Goal: Information Seeking & Learning: Learn about a topic

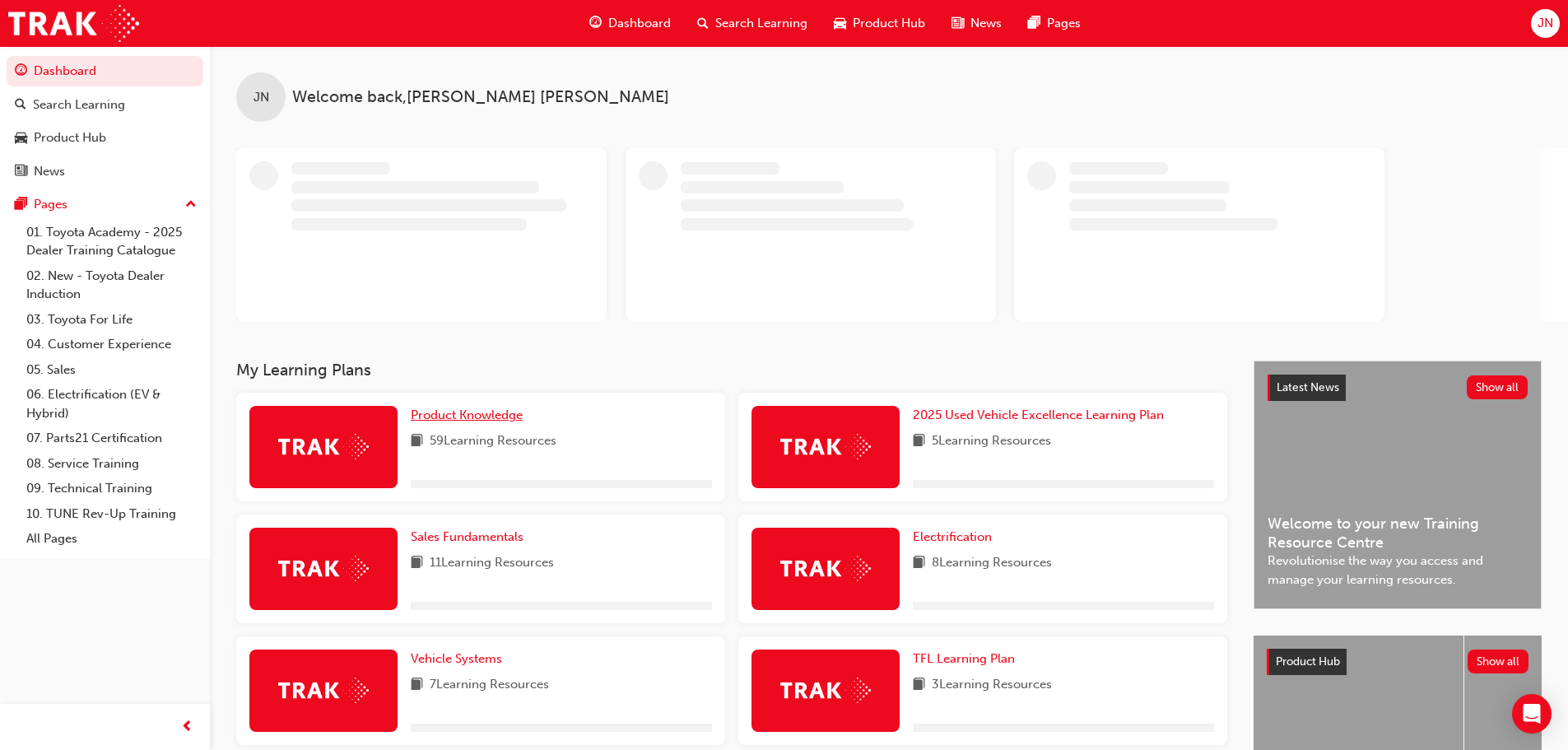
click at [475, 413] on span "Product Knowledge" at bounding box center [467, 414] width 112 height 15
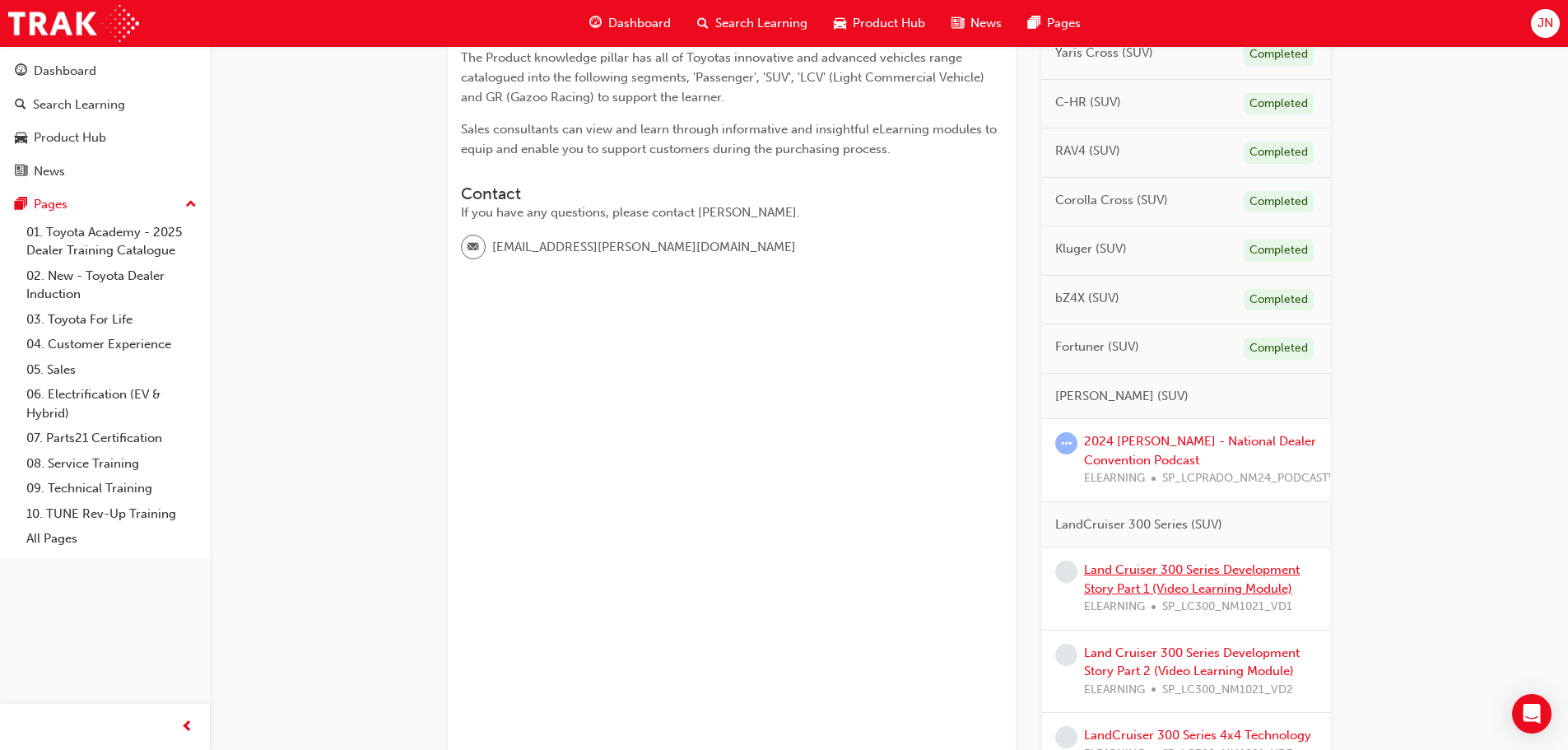
scroll to position [493, 0]
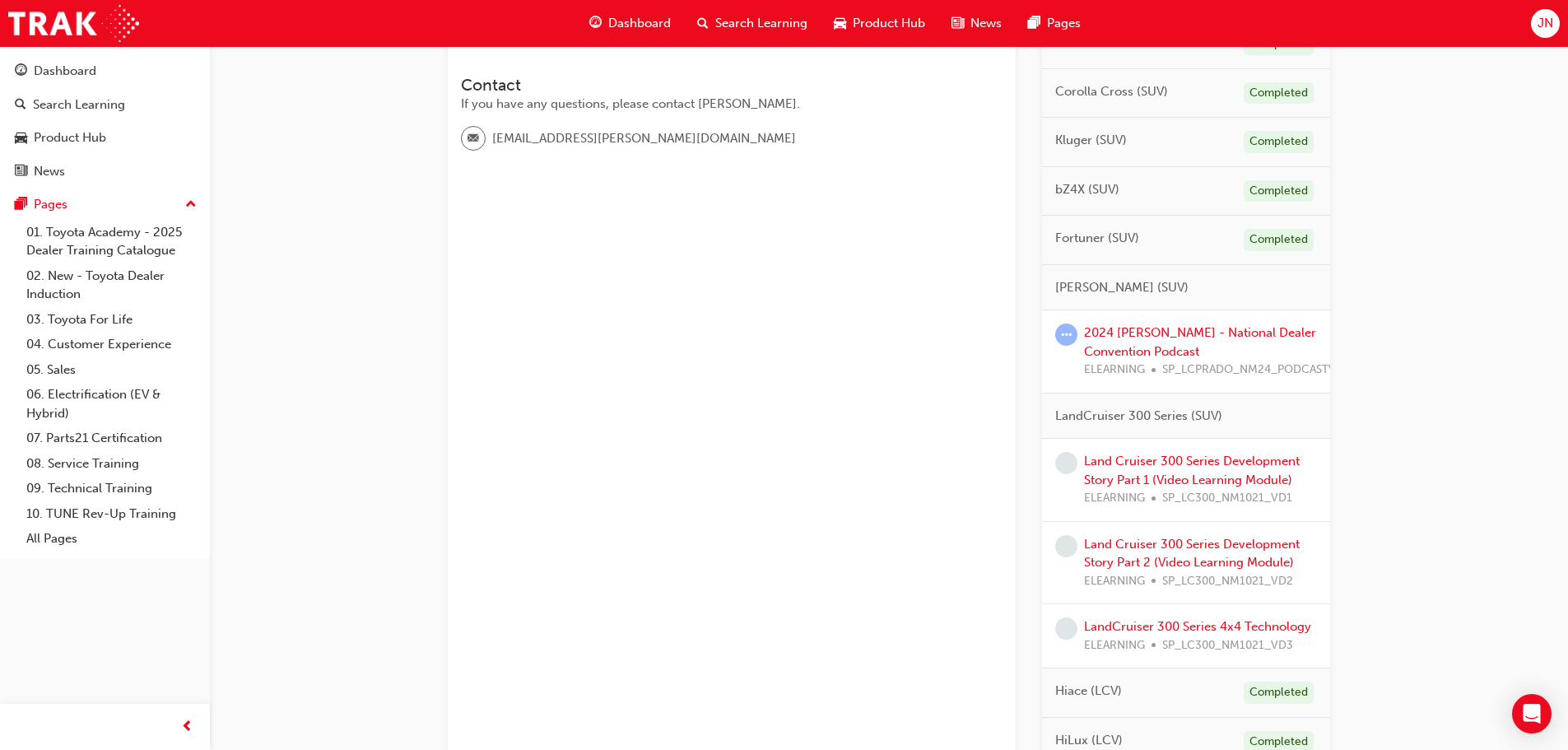
click at [1153, 340] on div "2024 [PERSON_NAME] - National Dealer Convention Podcast ELEARNING SP_LCPRADO_NM…" at bounding box center [1216, 351] width 264 height 56
click at [1152, 335] on link "2024 [PERSON_NAME] - National Dealer Convention Podcast" at bounding box center [1200, 342] width 233 height 34
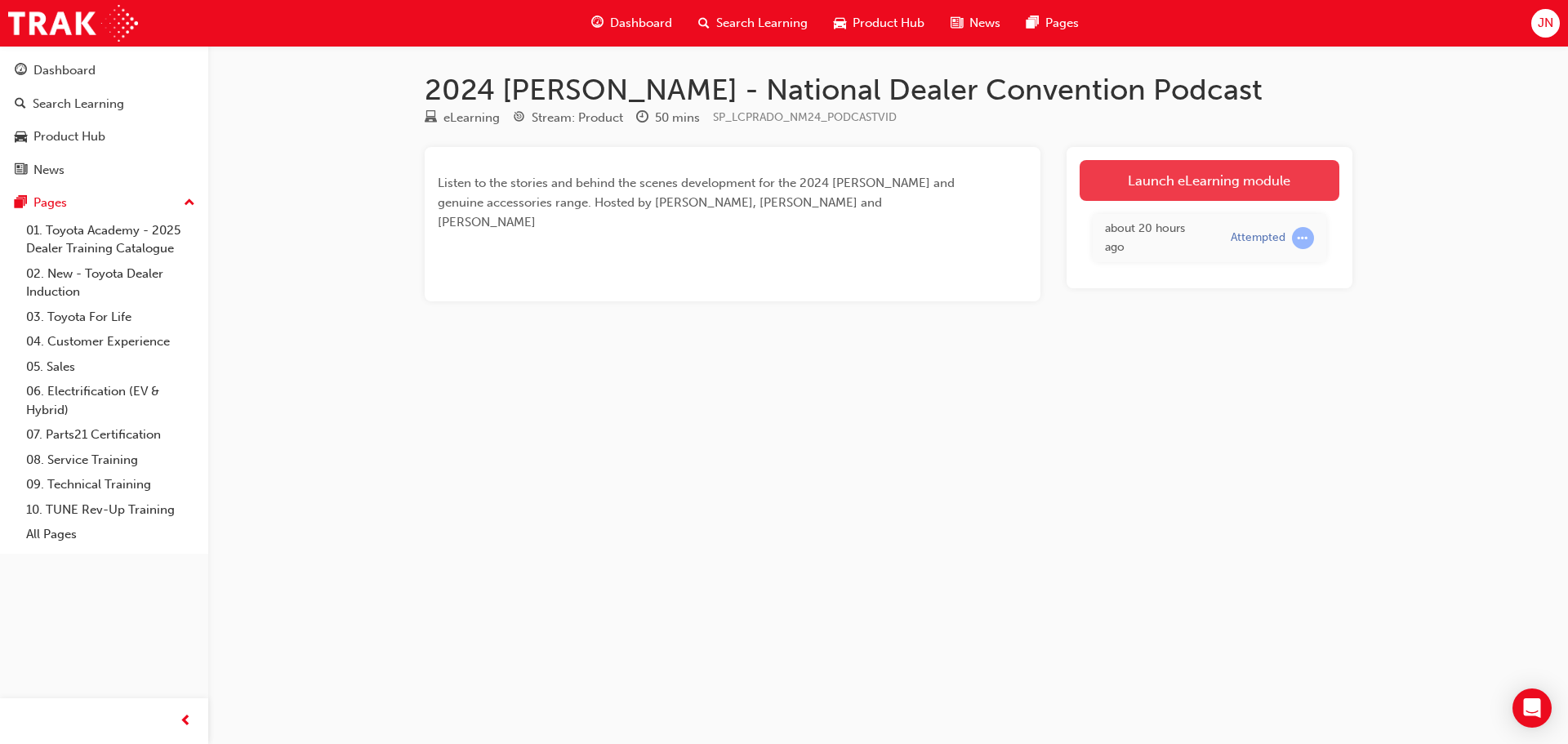
click at [1191, 176] on link "Launch eLearning module" at bounding box center [1210, 180] width 260 height 41
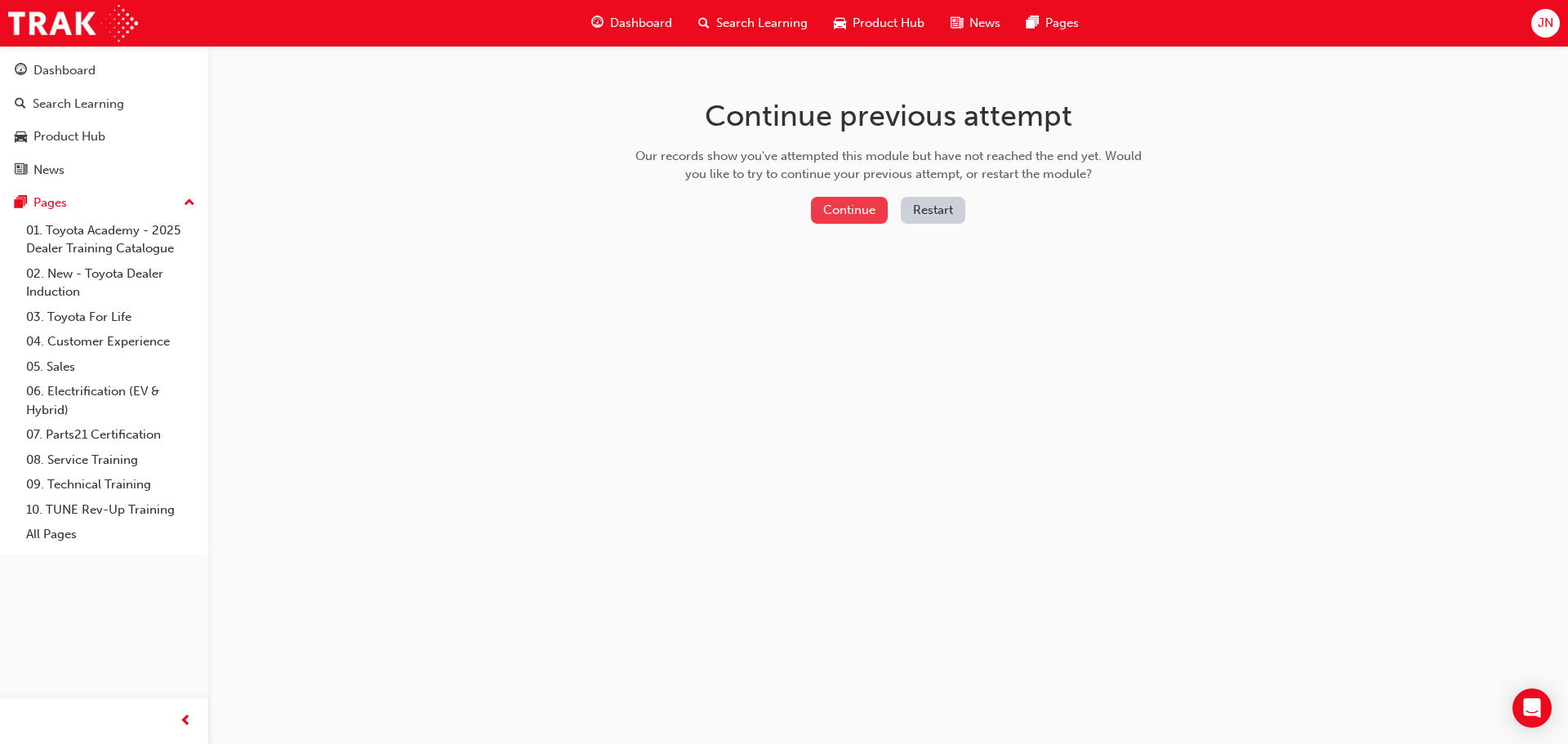
click at [857, 217] on button "Continue" at bounding box center [849, 210] width 77 height 27
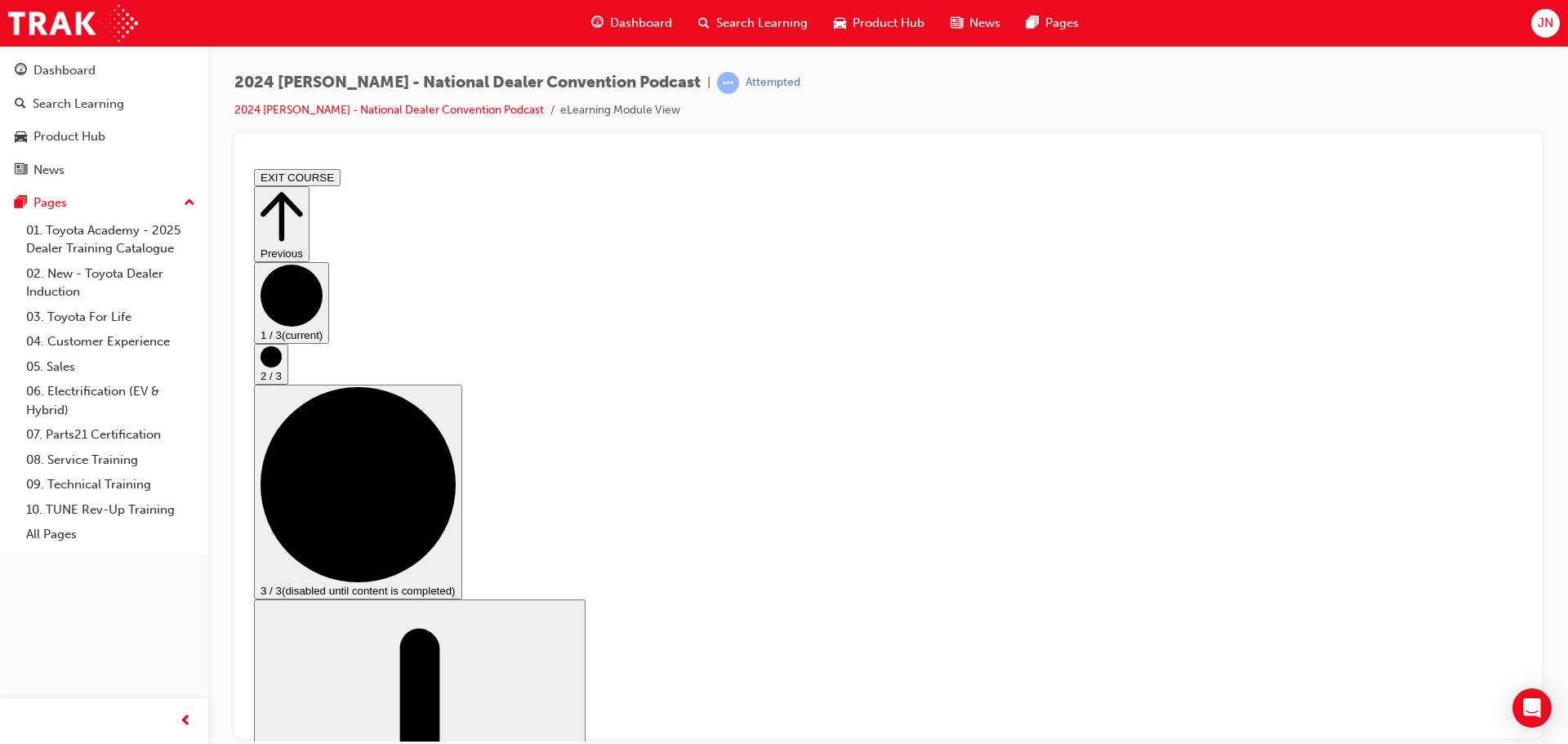
click at [282, 367] on circle "Step controls" at bounding box center [271, 356] width 21 height 21
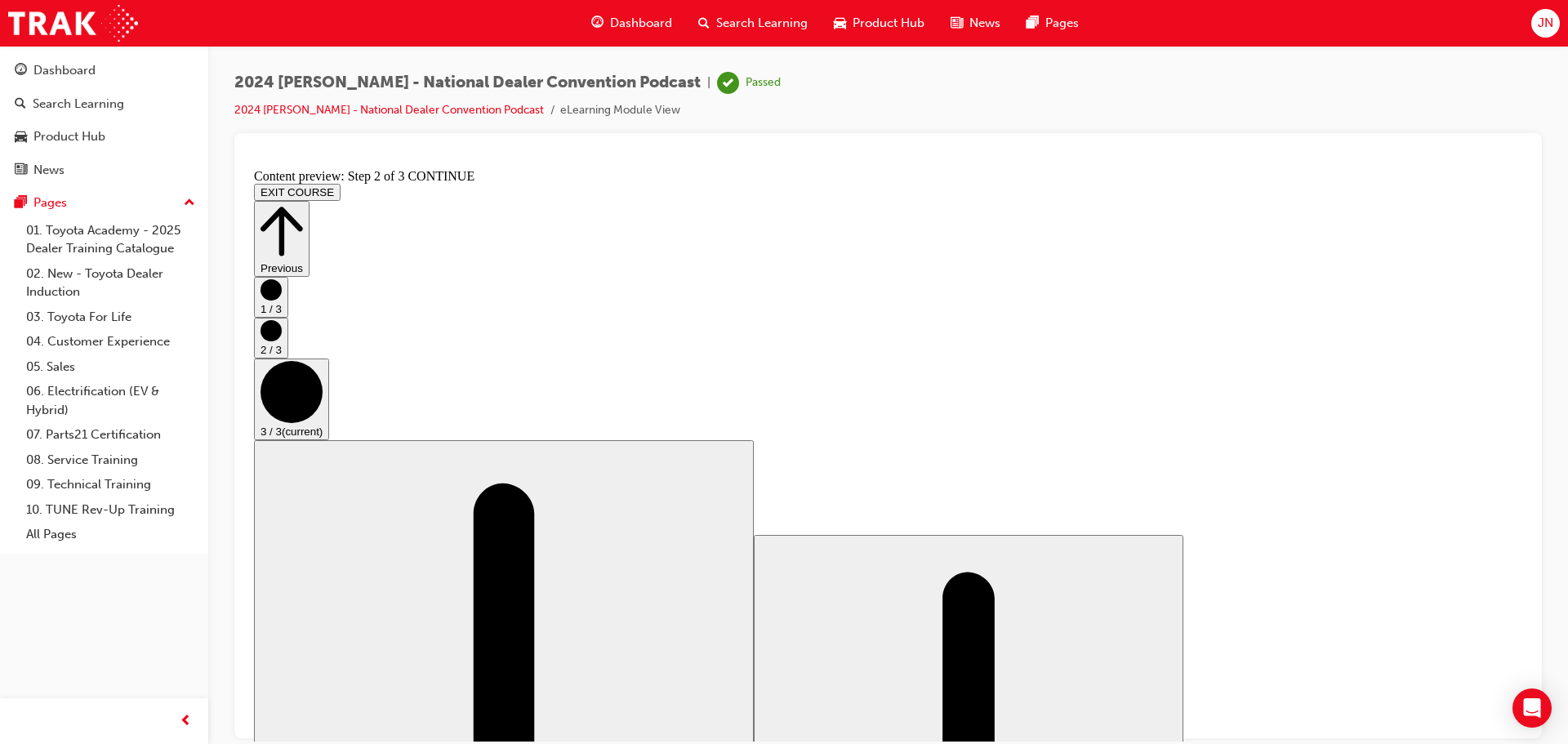
click at [303, 203] on icon "Step controls" at bounding box center [282, 231] width 42 height 57
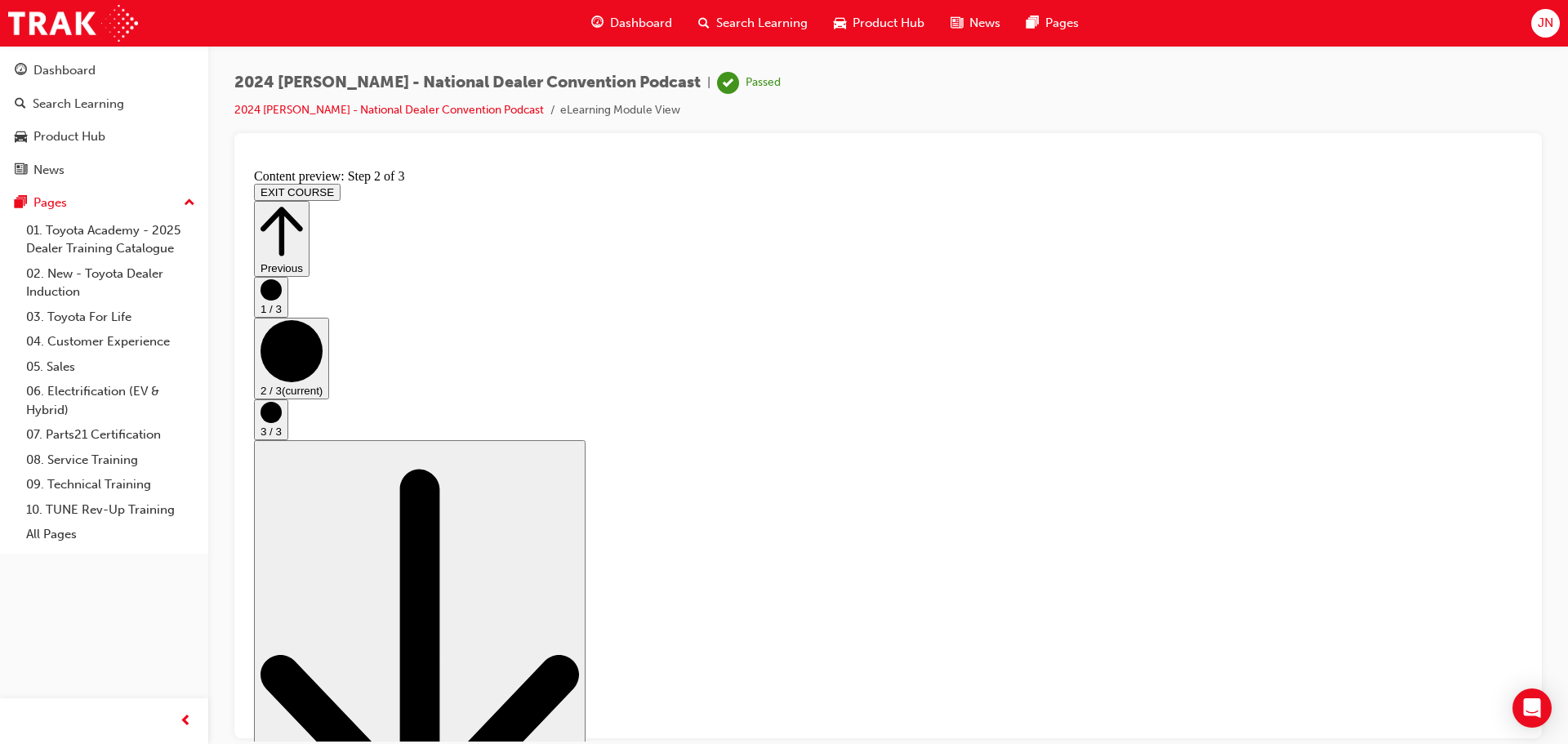
click at [651, 20] on span "Dashboard" at bounding box center [641, 23] width 62 height 19
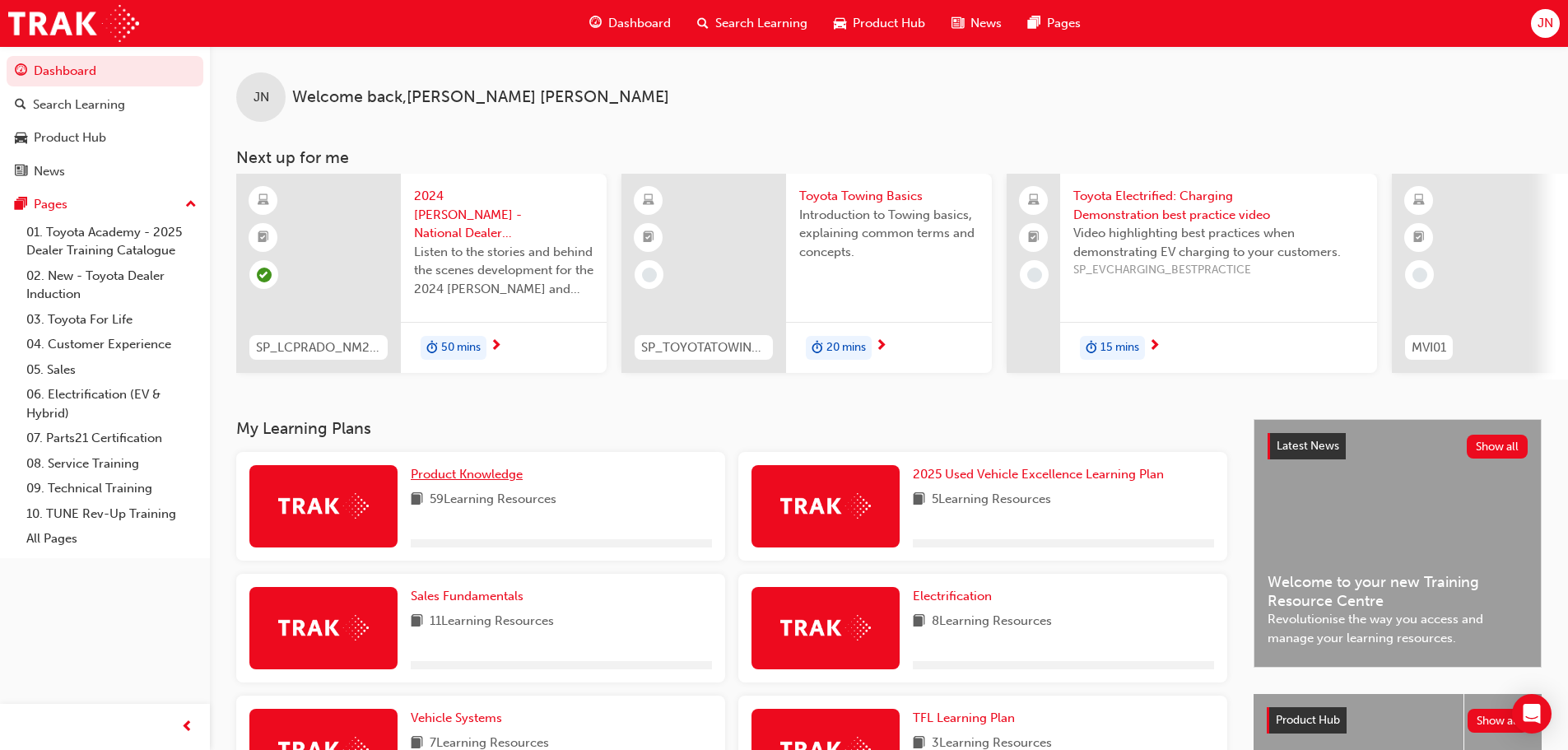
click at [444, 484] on link "Product Knowledge" at bounding box center [470, 474] width 118 height 19
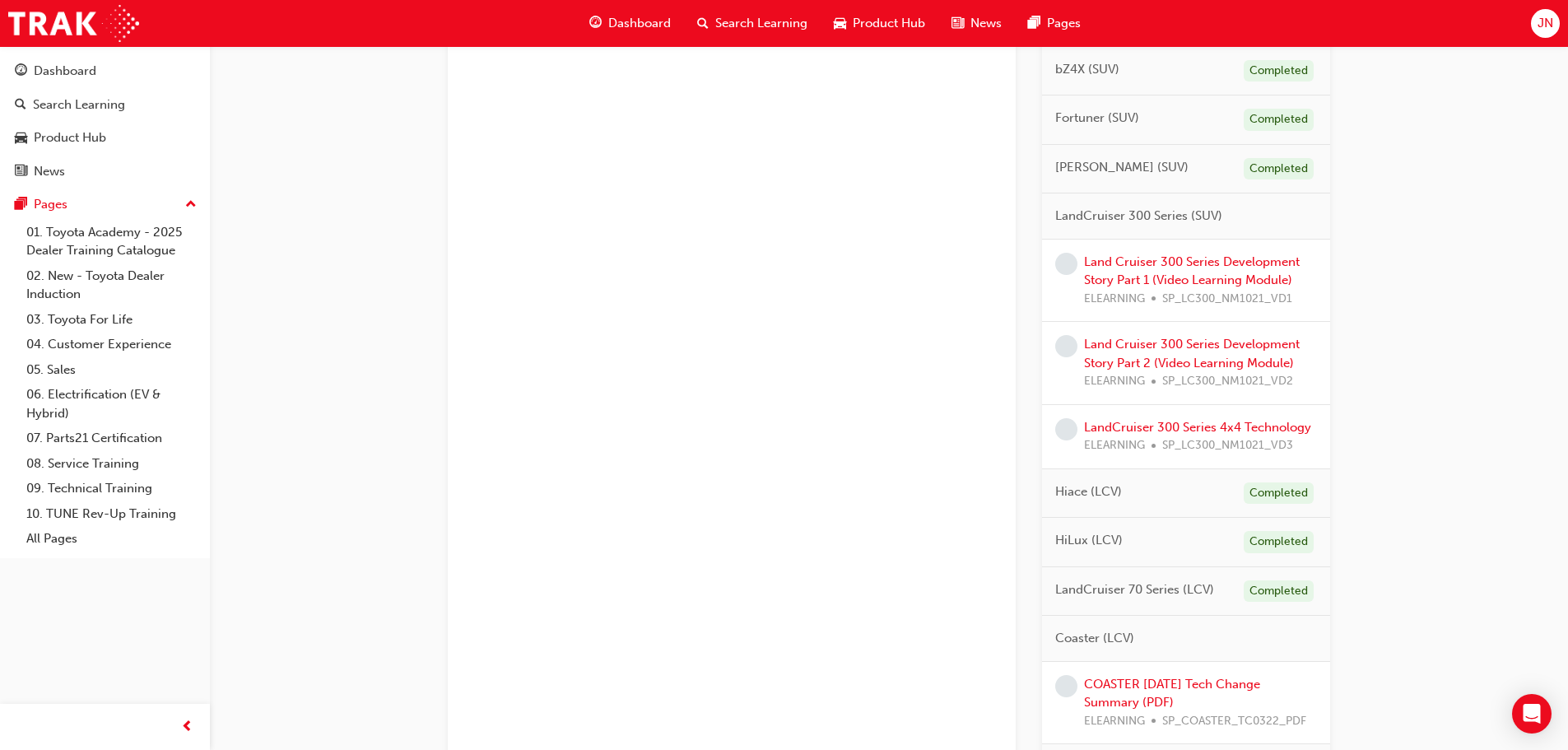
scroll to position [658, 0]
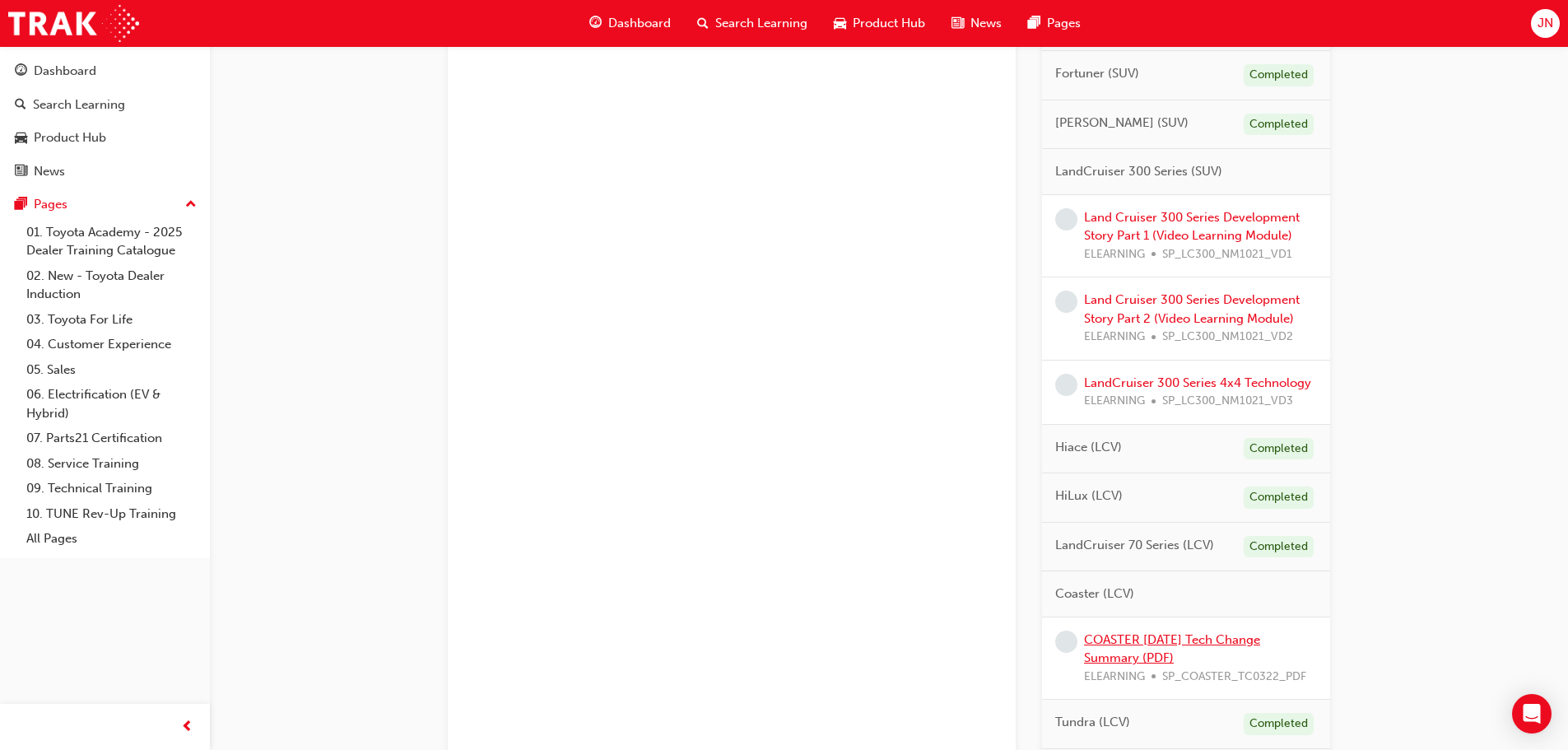
click at [1226, 639] on link "COASTER [DATE] Tech Change Summary (PDF)" at bounding box center [1172, 649] width 176 height 34
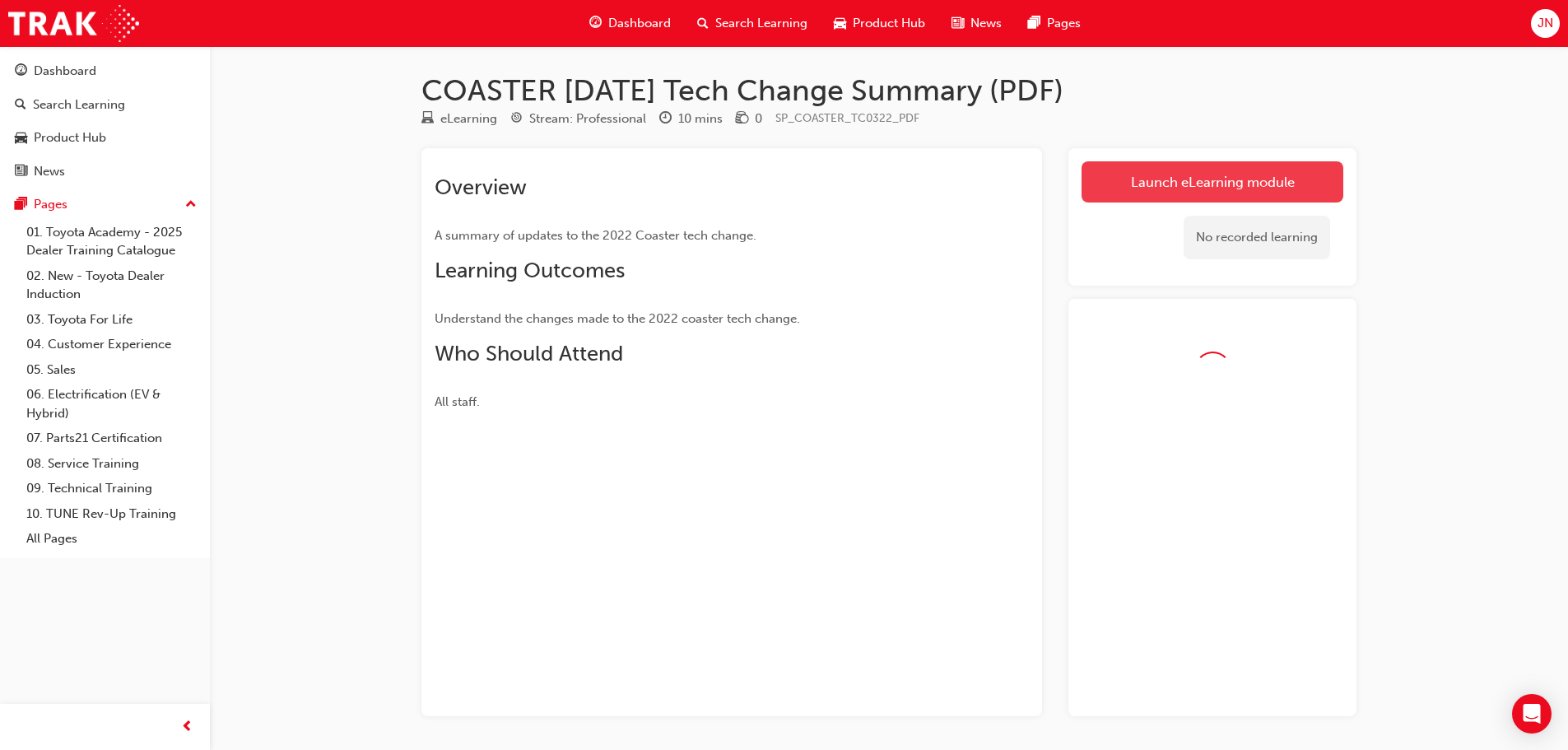
click at [1263, 170] on link "Launch eLearning module" at bounding box center [1213, 182] width 262 height 41
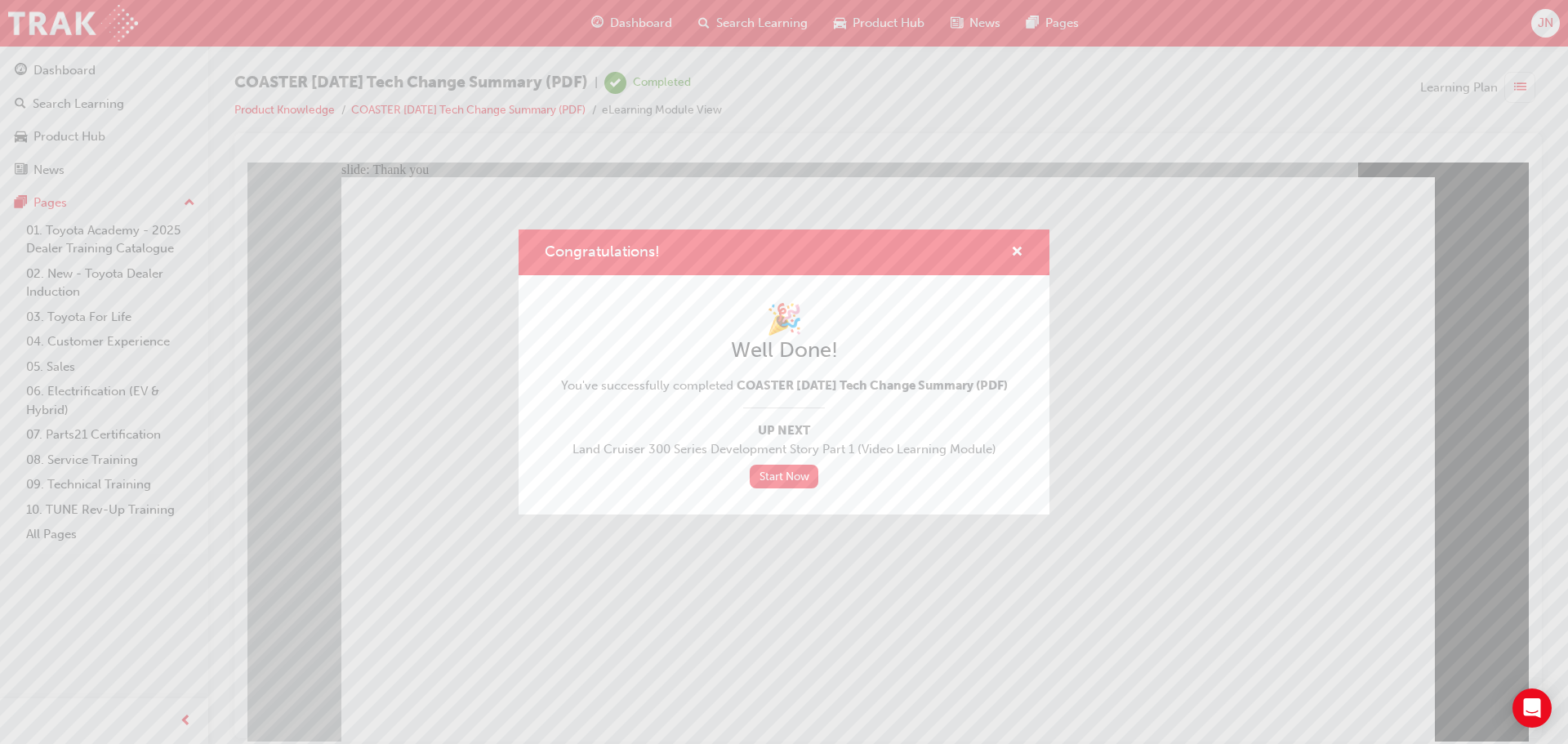
click at [630, 615] on div "Congratulations! 🎉 Well Done! You've successfully completed COASTER [DATE] Tech…" at bounding box center [784, 372] width 1568 height 744
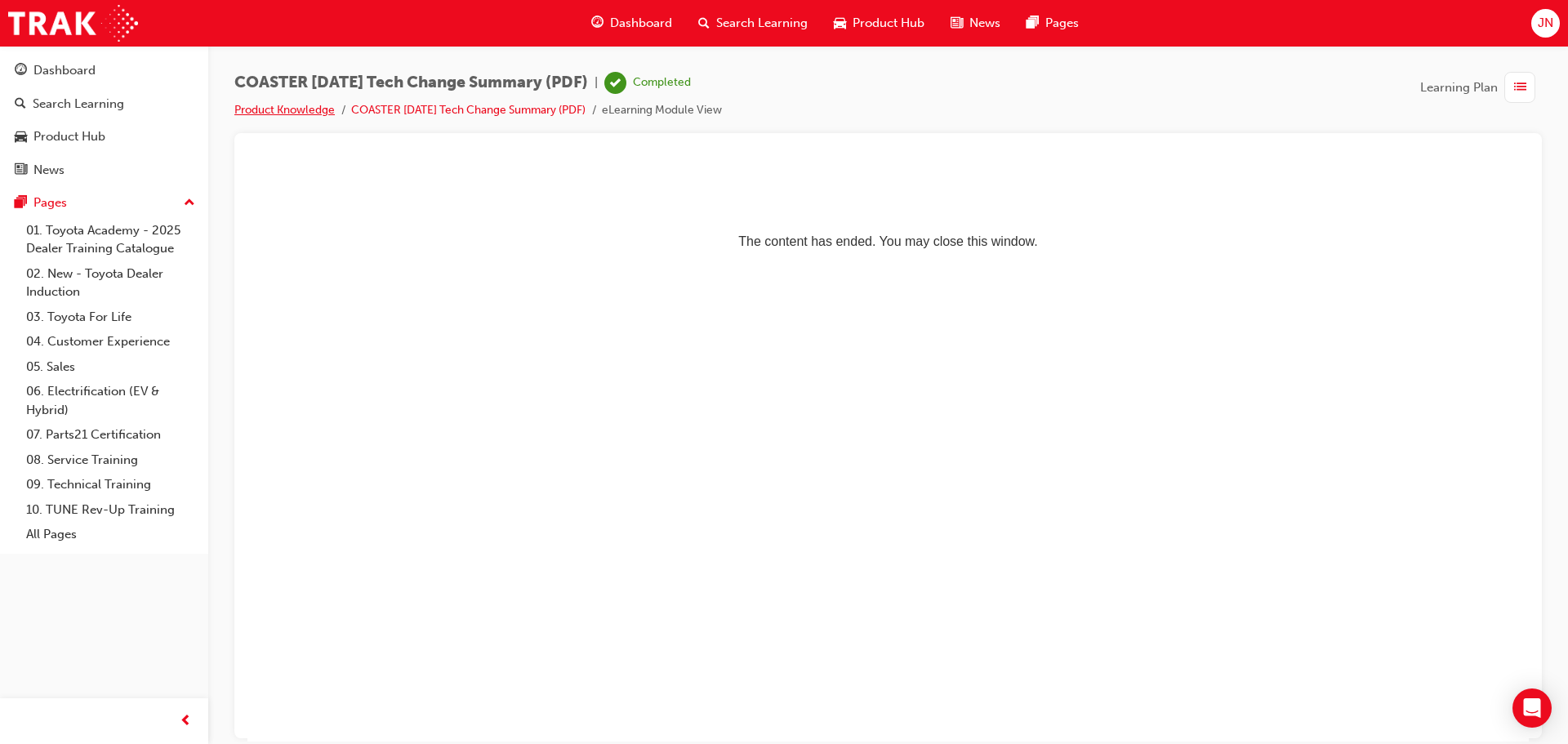
click at [296, 102] on link "Product Knowledge" at bounding box center [285, 110] width 101 height 14
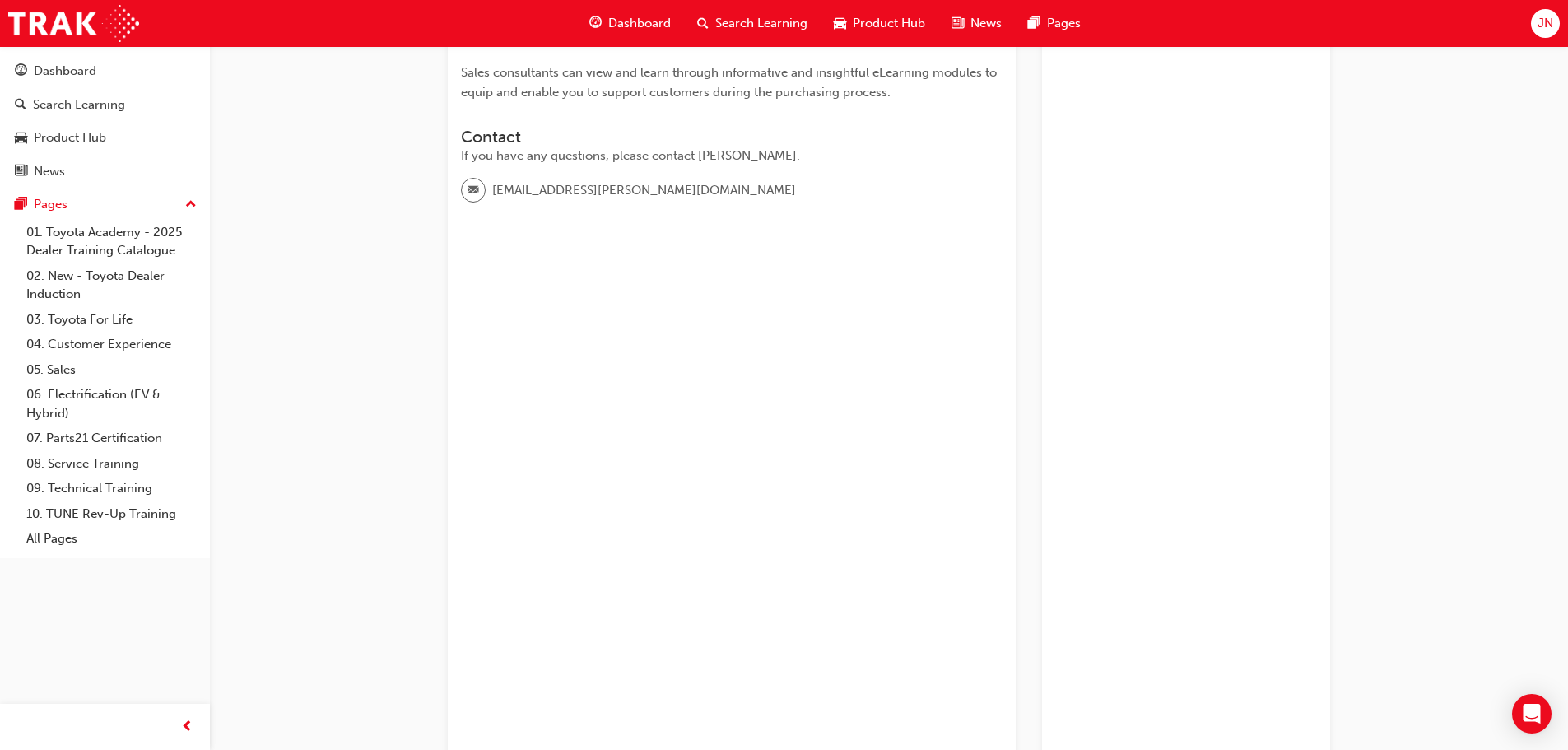
scroll to position [493, 0]
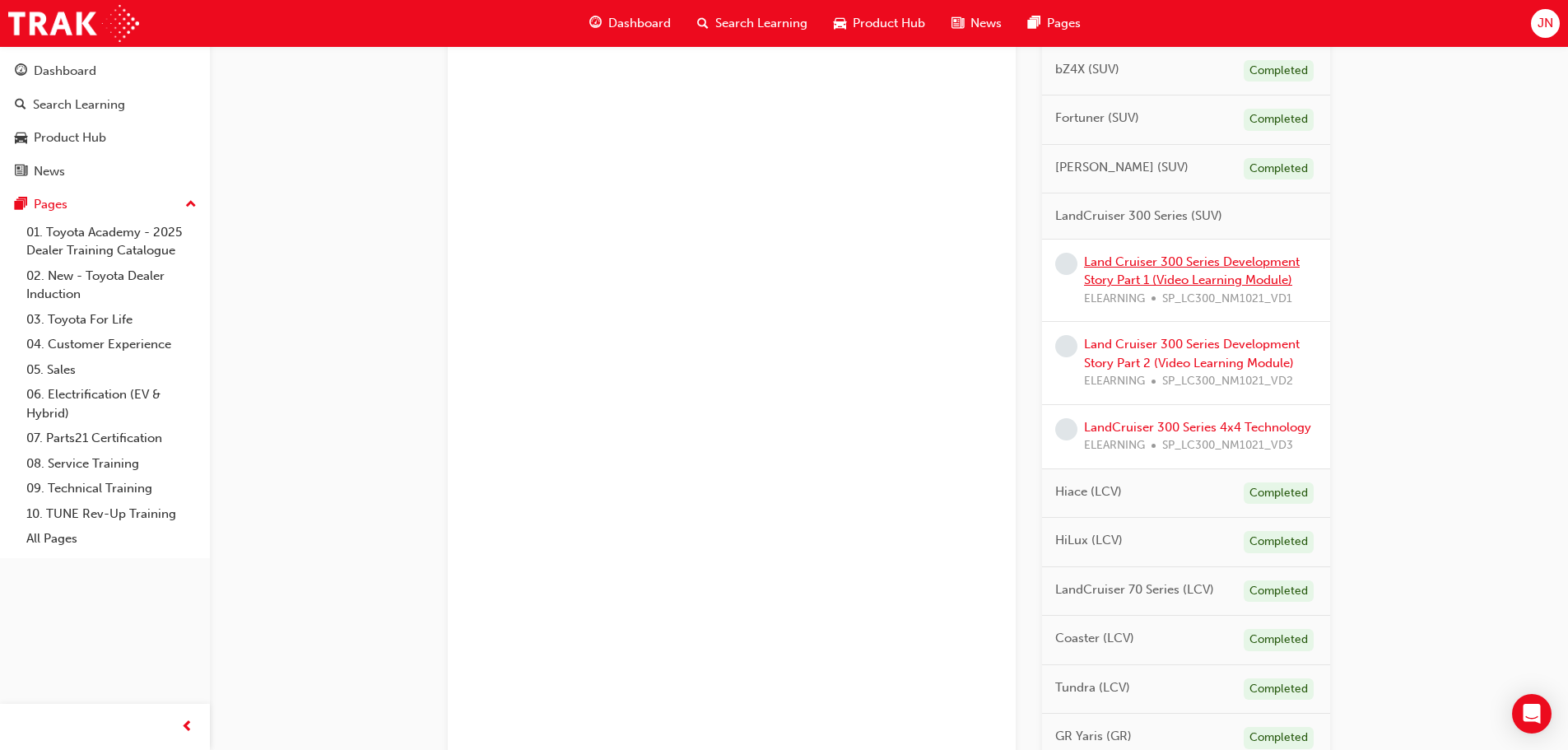
click at [1184, 265] on link "Land Cruiser 300 Series Development Story Part 1 (Video Learning Module)" at bounding box center [1192, 272] width 216 height 34
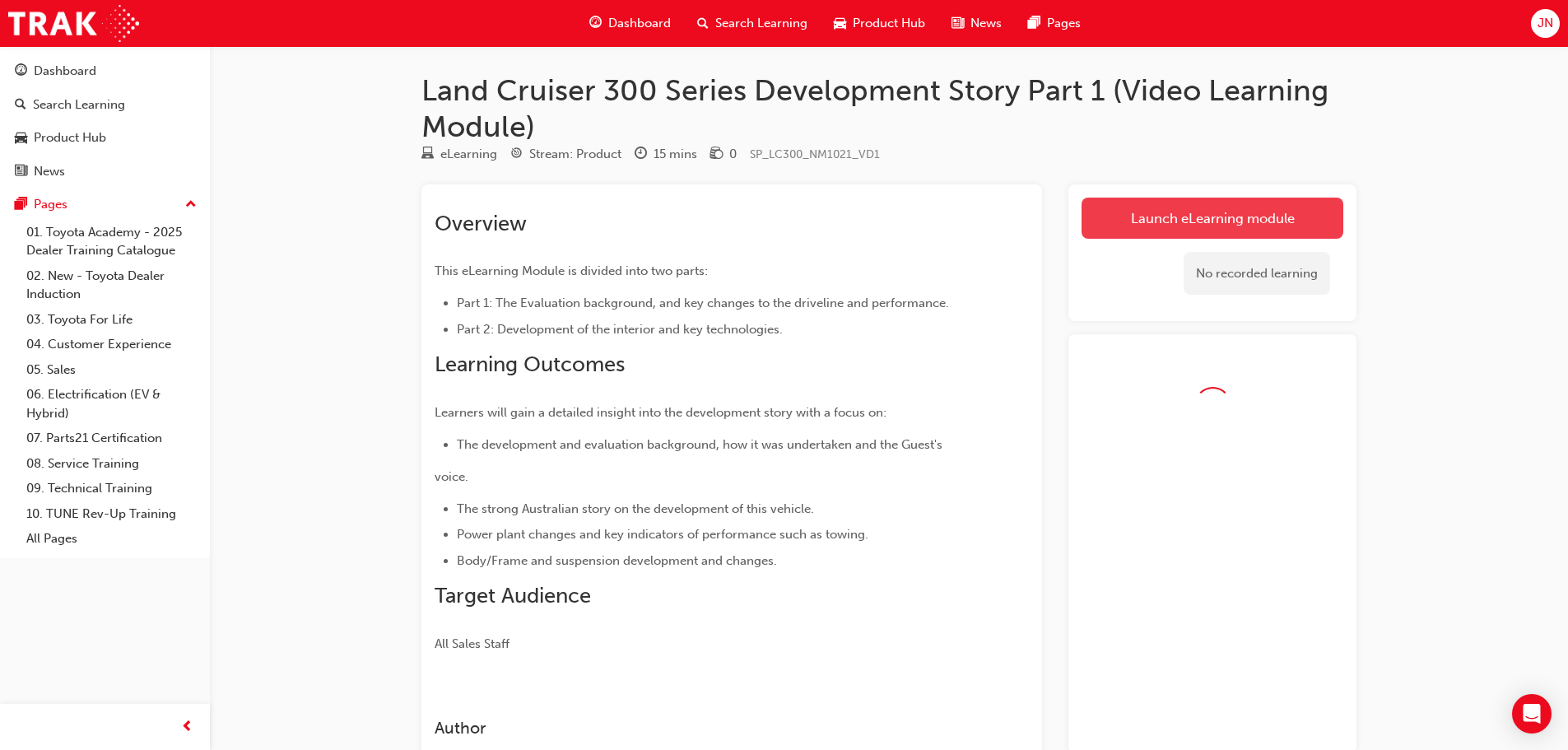
click at [1153, 200] on link "Launch eLearning module" at bounding box center [1213, 218] width 262 height 41
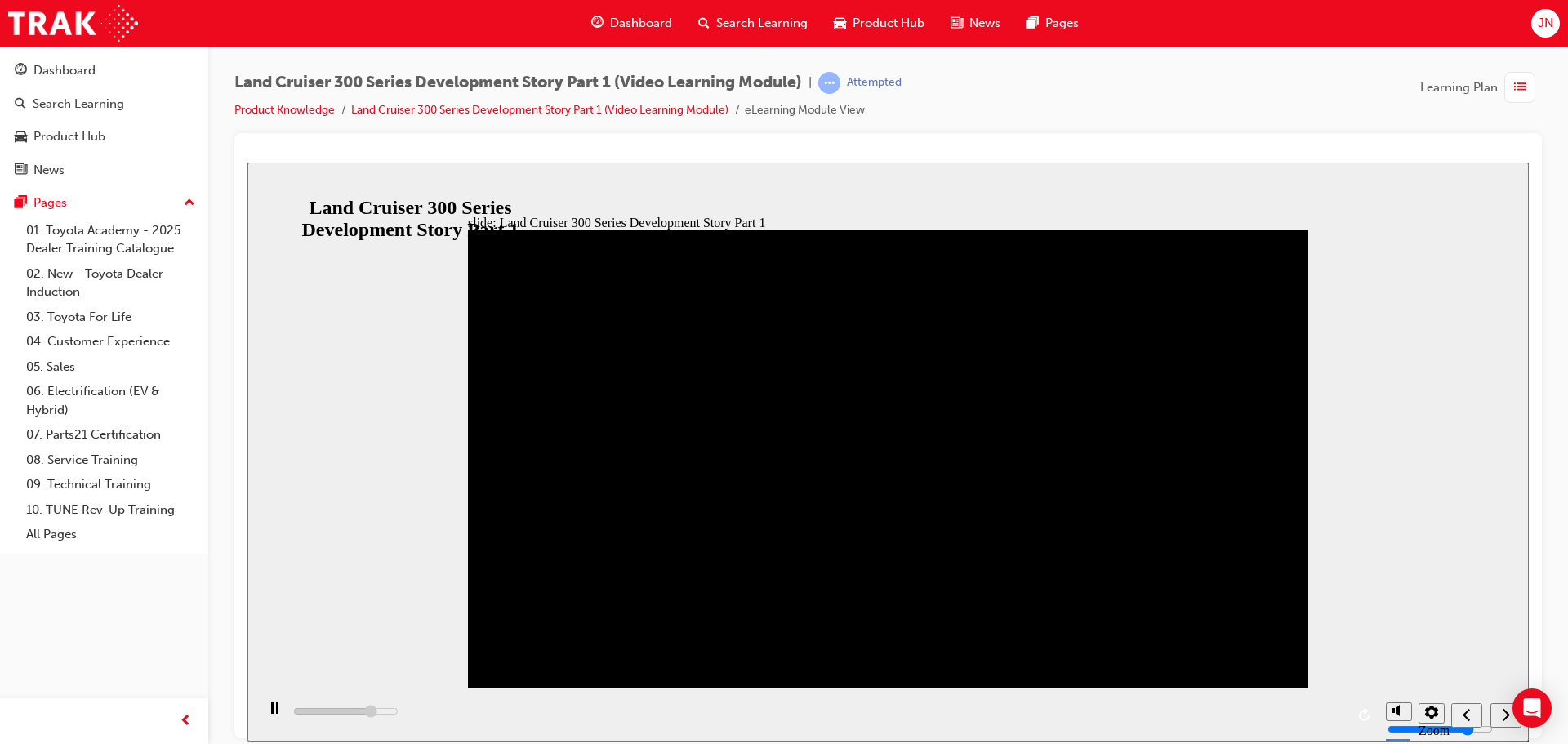
click at [1505, 719] on icon "next" at bounding box center [1505, 713] width 8 height 15
click at [908, 712] on div "playback controls" at bounding box center [817, 714] width 1123 height 53
click at [725, 711] on div "playback controls" at bounding box center [817, 714] width 1123 height 53
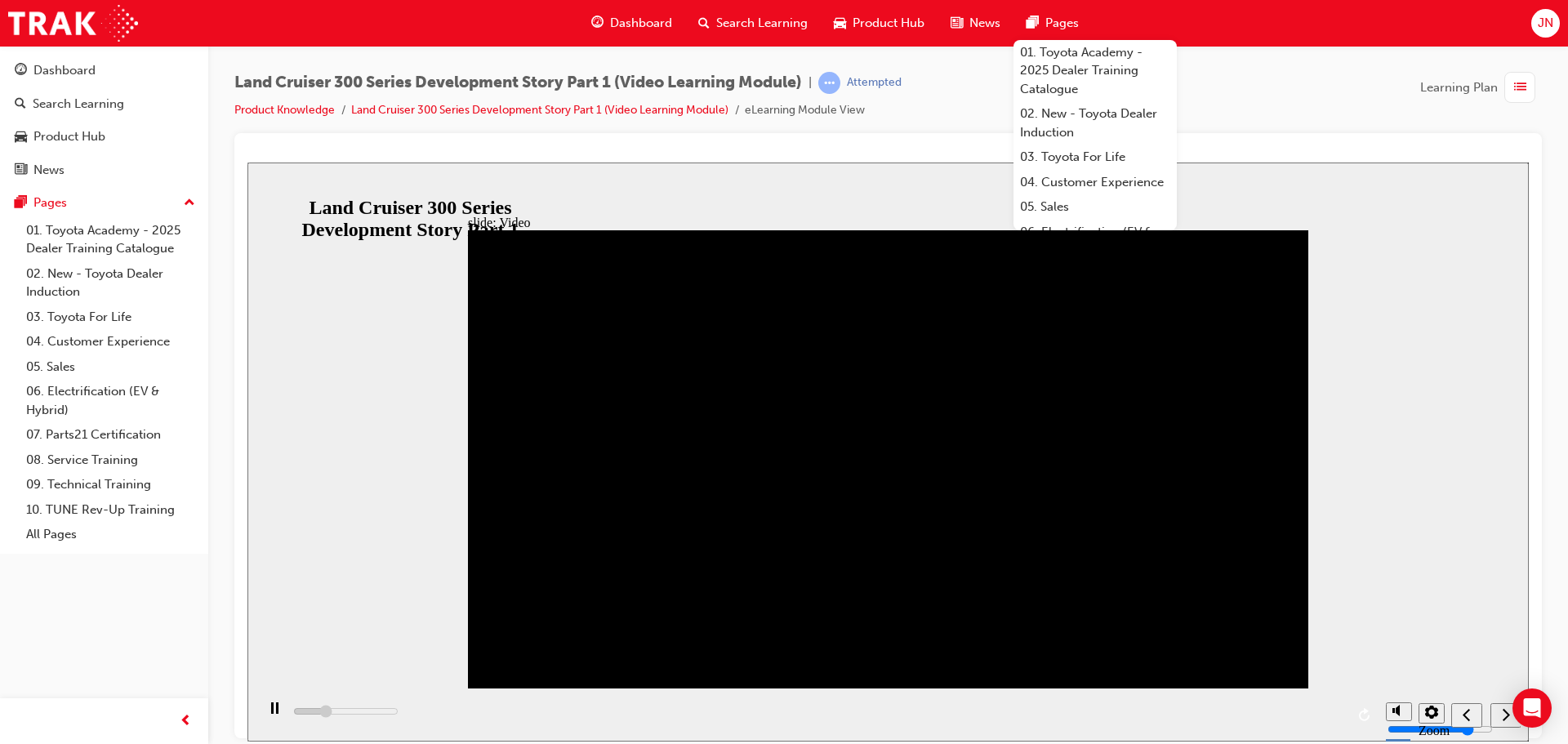
click at [743, 146] on div at bounding box center [888, 154] width 1282 height 16
click at [1343, 131] on div "Land Cruiser 300 Series Development Story Part 1 (Video Learning Module) | Atte…" at bounding box center [887, 102] width 1307 height 61
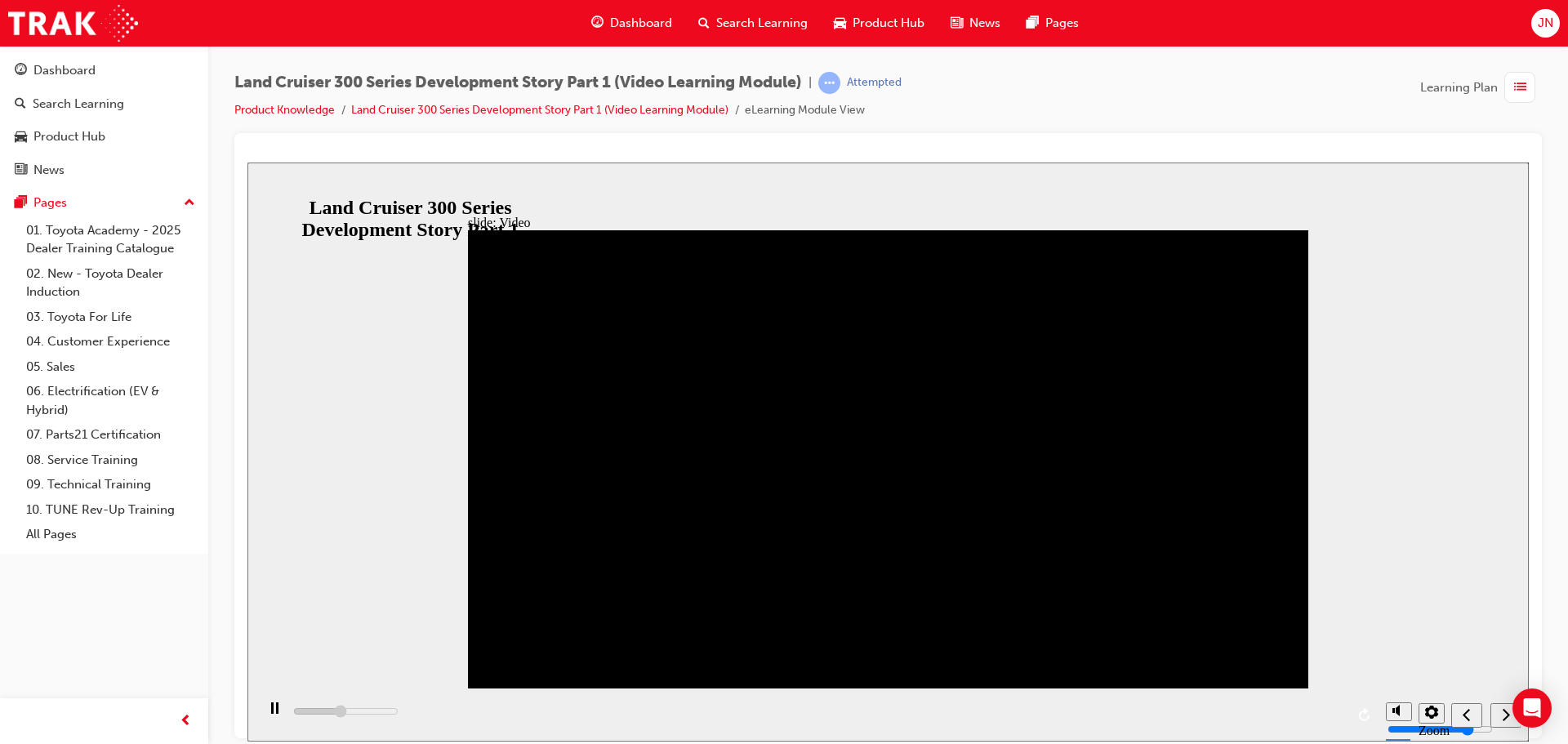
click at [867, 714] on div "playback controls" at bounding box center [817, 714] width 1123 height 53
click at [1441, 719] on button "settings" at bounding box center [1432, 712] width 27 height 20
click at [1450, 723] on section "Zoom to fit Accessible text" at bounding box center [888, 714] width 1282 height 53
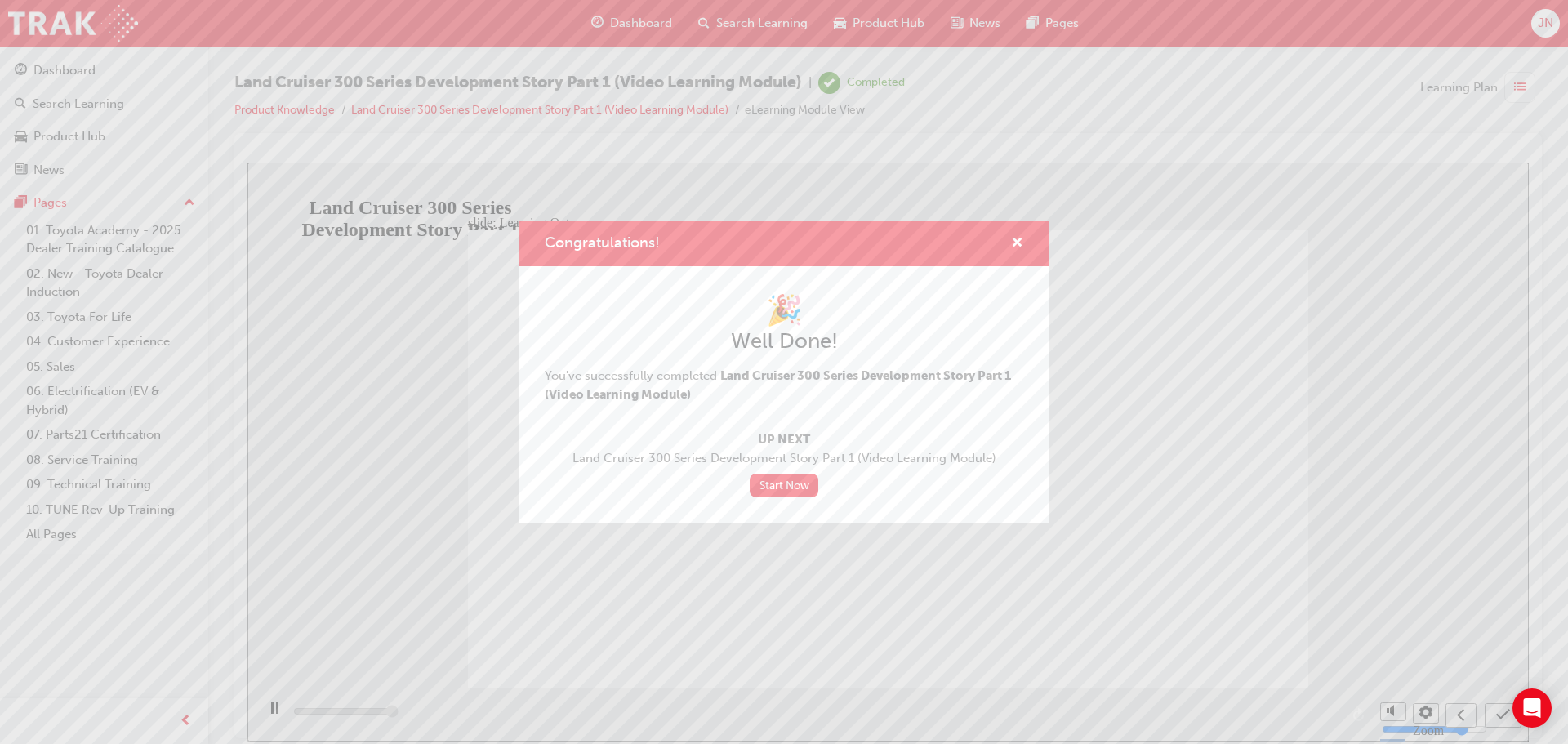
type input "13000"
click at [785, 489] on link "Start Now" at bounding box center [784, 485] width 69 height 24
click at [781, 484] on link "Start Now" at bounding box center [784, 485] width 69 height 24
click at [1018, 237] on span "cross-icon" at bounding box center [1017, 244] width 12 height 15
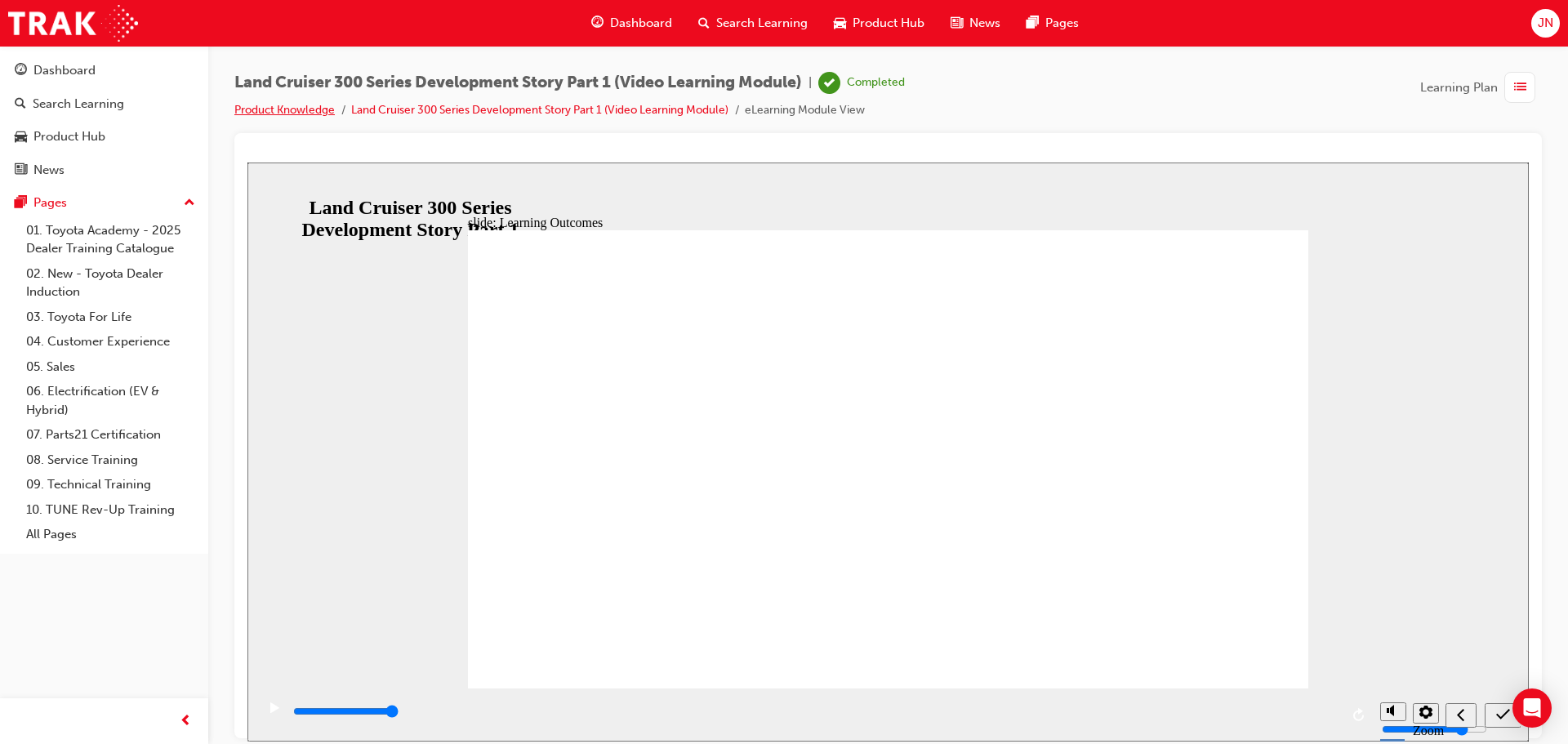
click at [314, 114] on link "Product Knowledge" at bounding box center [285, 110] width 101 height 14
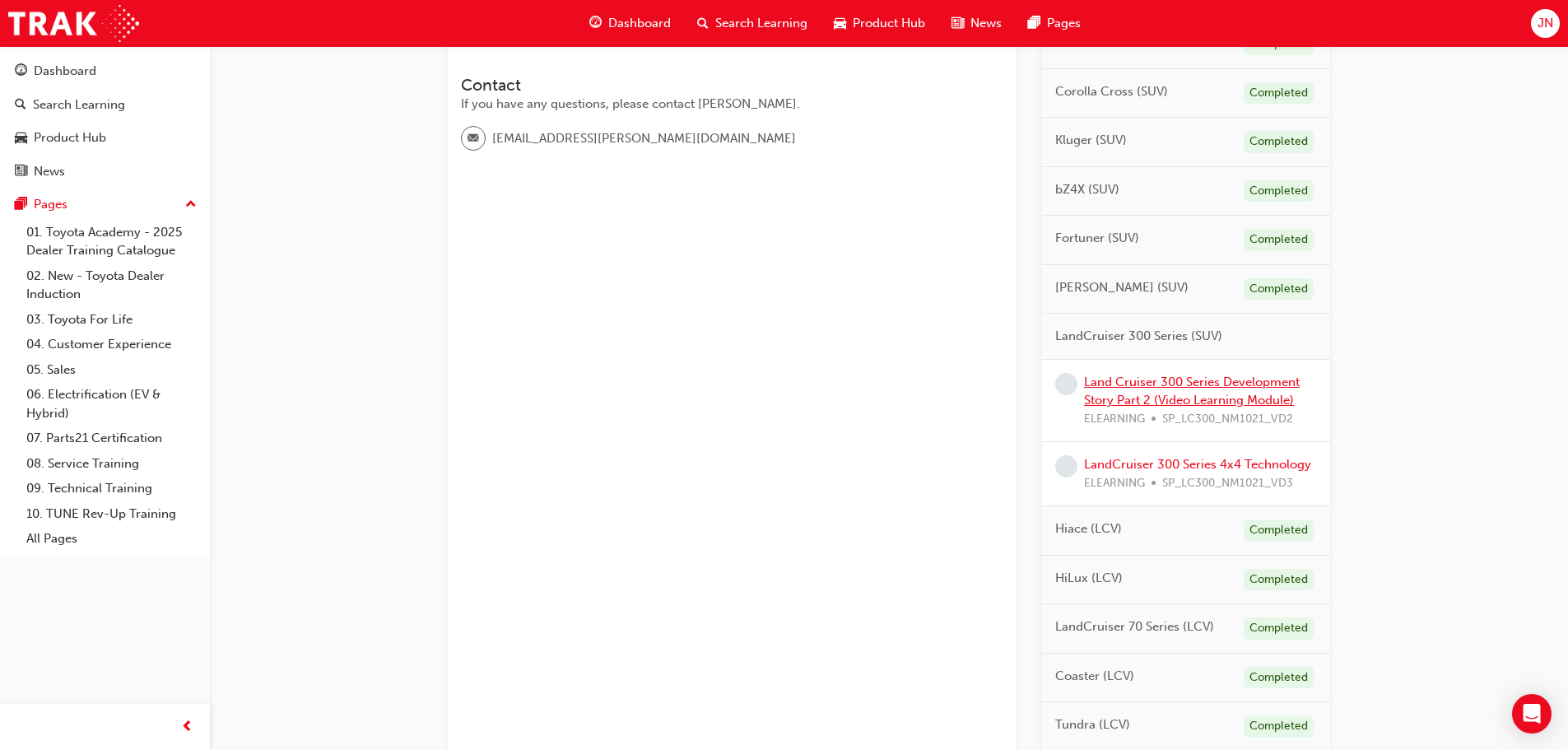
click at [1169, 387] on link "Land Cruiser 300 Series Development Story Part 2 (Video Learning Module)" at bounding box center [1192, 391] width 216 height 34
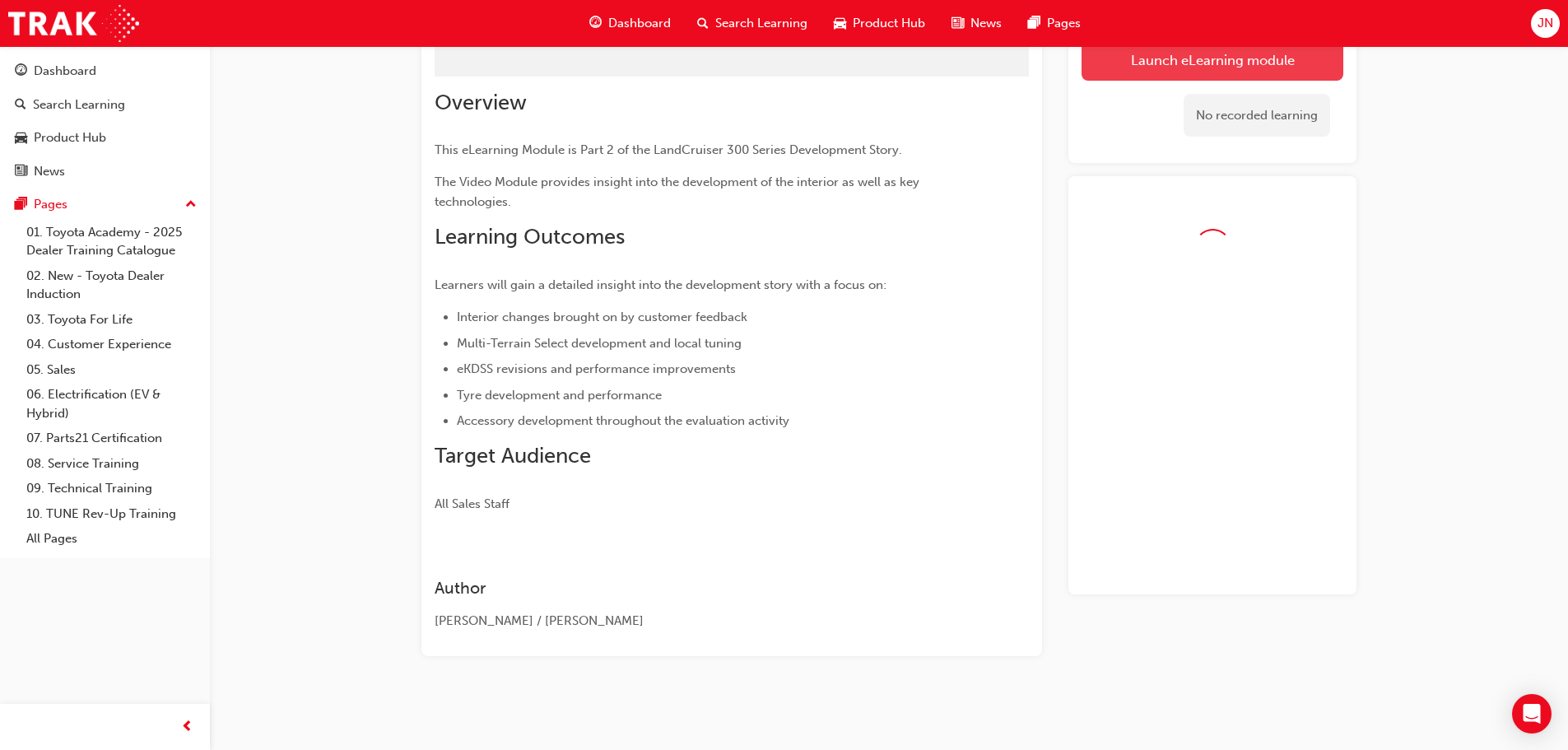
click at [1214, 66] on link "Launch eLearning module" at bounding box center [1213, 60] width 262 height 41
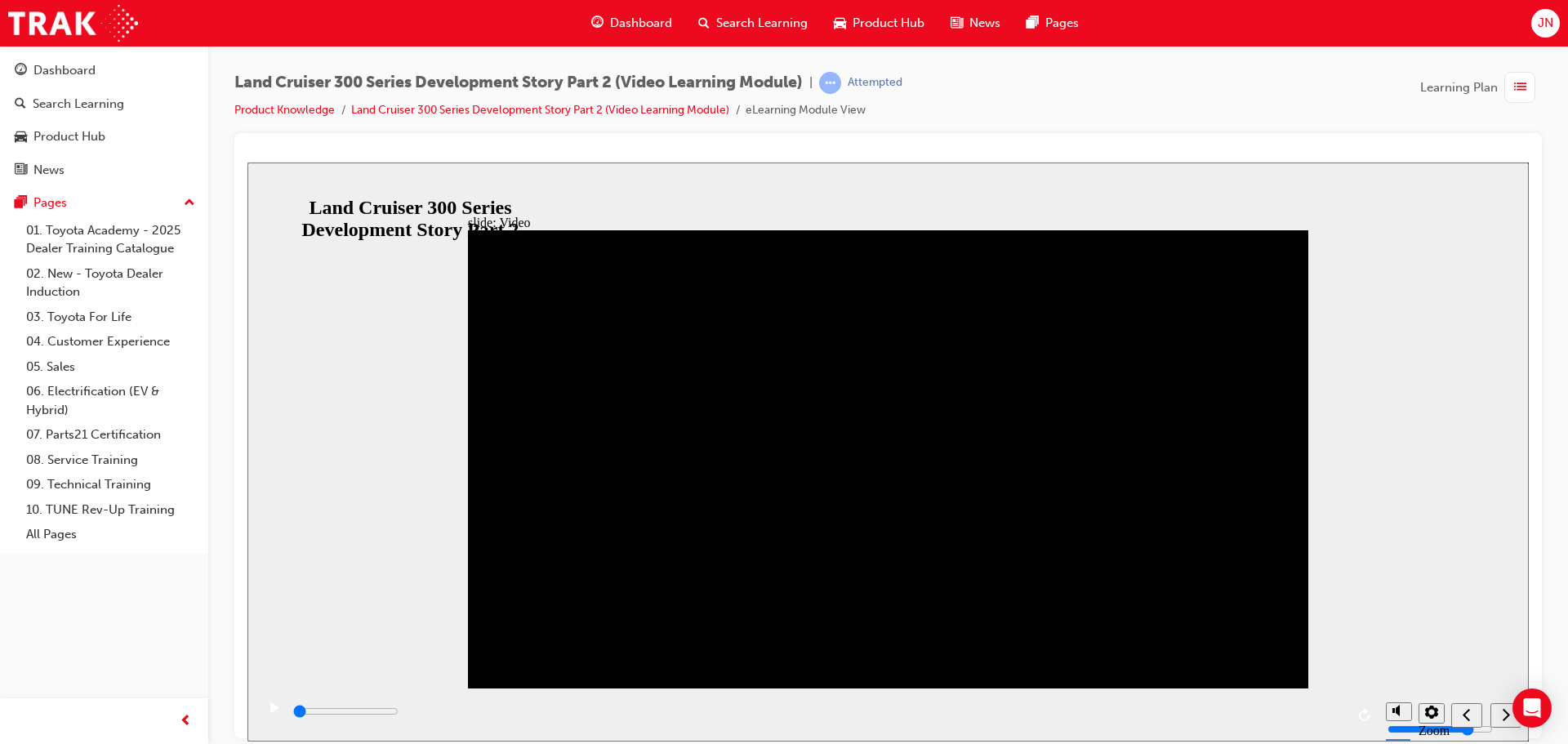
click at [270, 711] on icon "play/pause" at bounding box center [275, 707] width 9 height 11
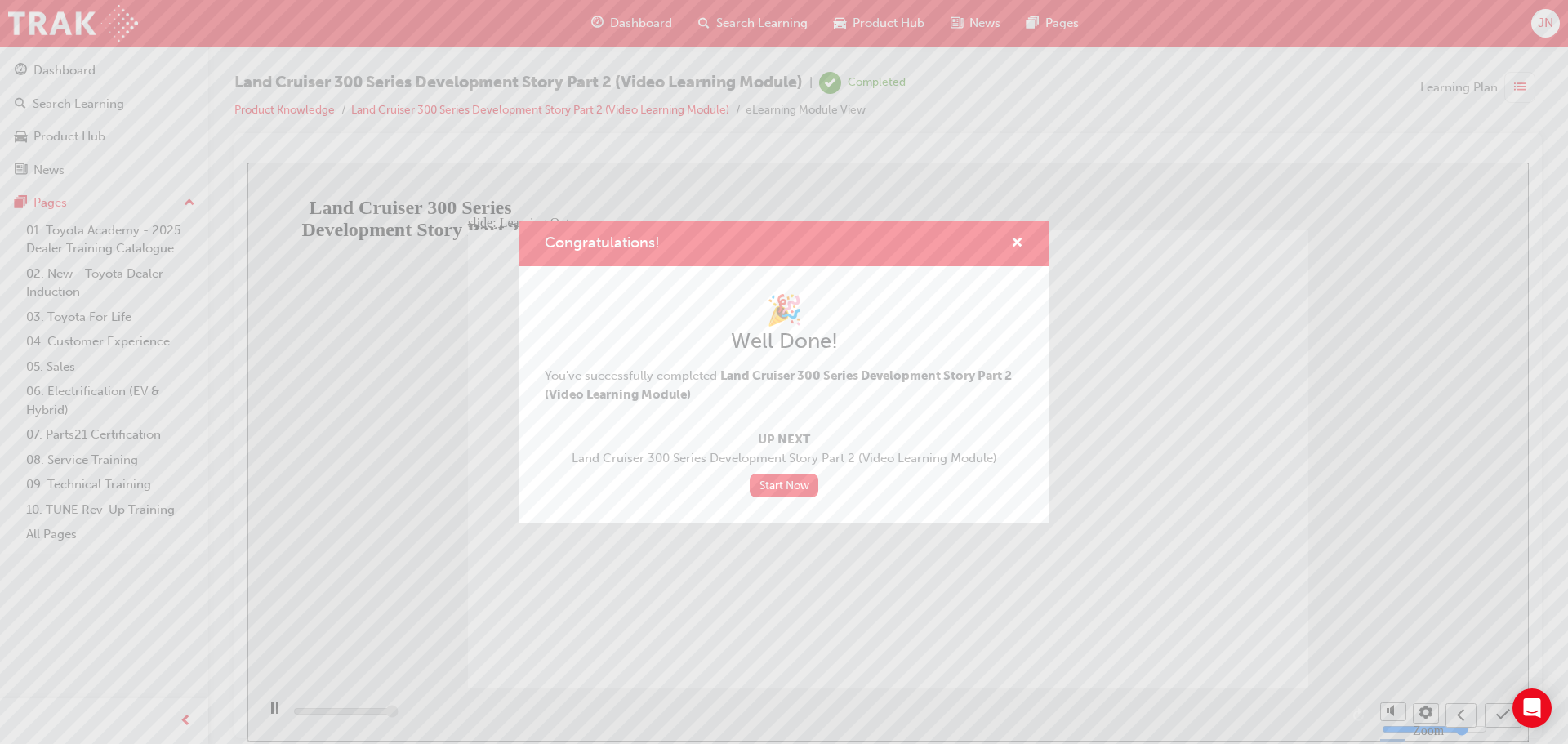
type input "13000"
